Goal: Find specific page/section: Find specific page/section

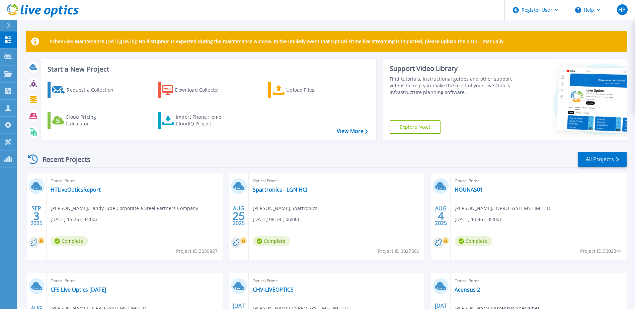
click at [8, 23] on icon at bounding box center [8, 25] width 3 height 5
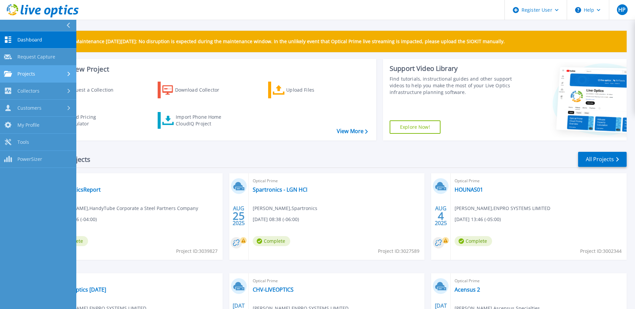
click at [38, 74] on div "Projects" at bounding box center [38, 74] width 68 height 6
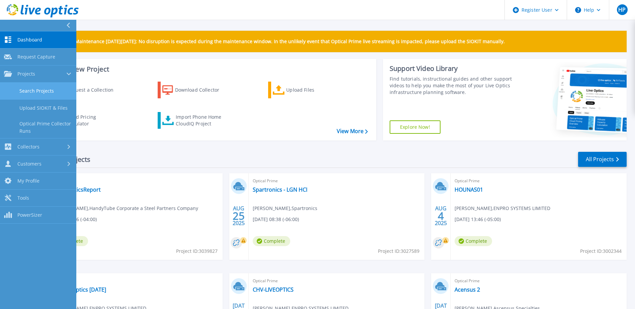
click at [35, 86] on link "Search Projects" at bounding box center [38, 91] width 76 height 17
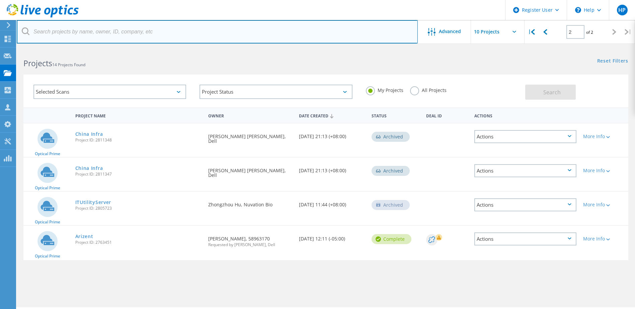
click at [154, 39] on input "text" at bounding box center [217, 31] width 401 height 23
type input "z"
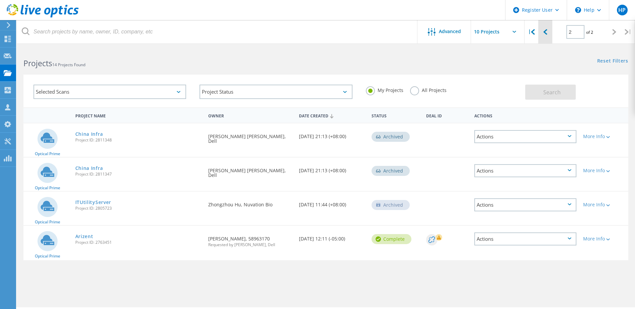
click at [550, 32] on div at bounding box center [545, 32] width 14 height 24
type input "1"
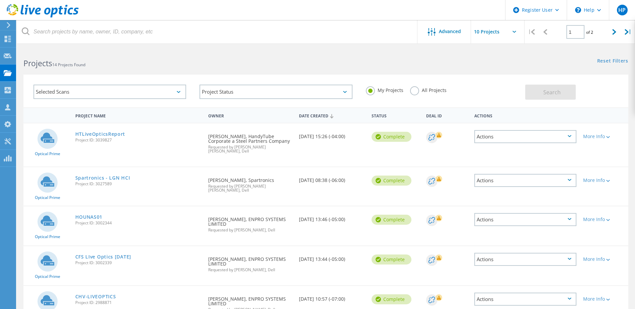
click at [417, 89] on label "All Projects" at bounding box center [428, 89] width 36 height 6
click at [0, 0] on input "All Projects" at bounding box center [0, 0] width 0 height 0
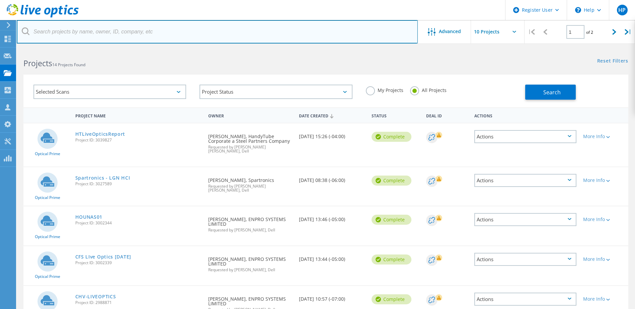
click at [164, 30] on input "text" at bounding box center [217, 31] width 401 height 23
type input "meiragtx"
